Goal: Transaction & Acquisition: Purchase product/service

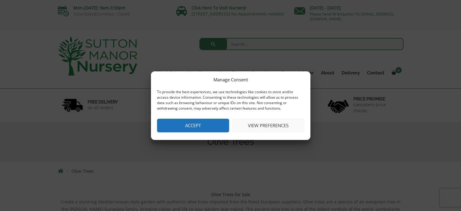
click at [206, 126] on button "Accept" at bounding box center [193, 126] width 72 height 14
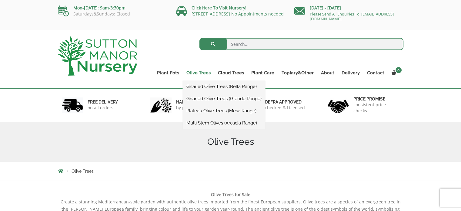
click at [206, 72] on link "Olive Trees" at bounding box center [199, 72] width 32 height 8
click at [193, 73] on link "Olive Trees" at bounding box center [199, 72] width 32 height 8
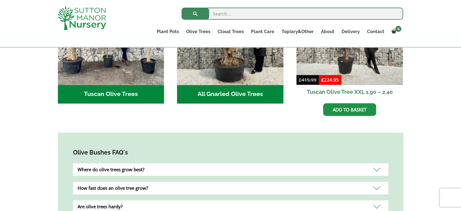
scroll to position [296, 0]
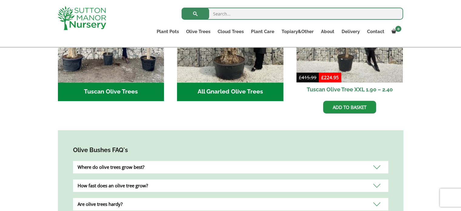
click at [130, 99] on ul "Tuscan Olive Trees (2) All Gnarled Olive Trees (171) Sale! £ 415.99 Original pr…" at bounding box center [231, 51] width 346 height 150
click at [125, 87] on h2 "Tuscan Olive Trees (2)" at bounding box center [111, 91] width 106 height 19
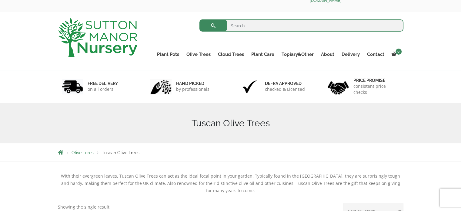
scroll to position [19, 0]
